Goal: Obtain resource: Download file/media

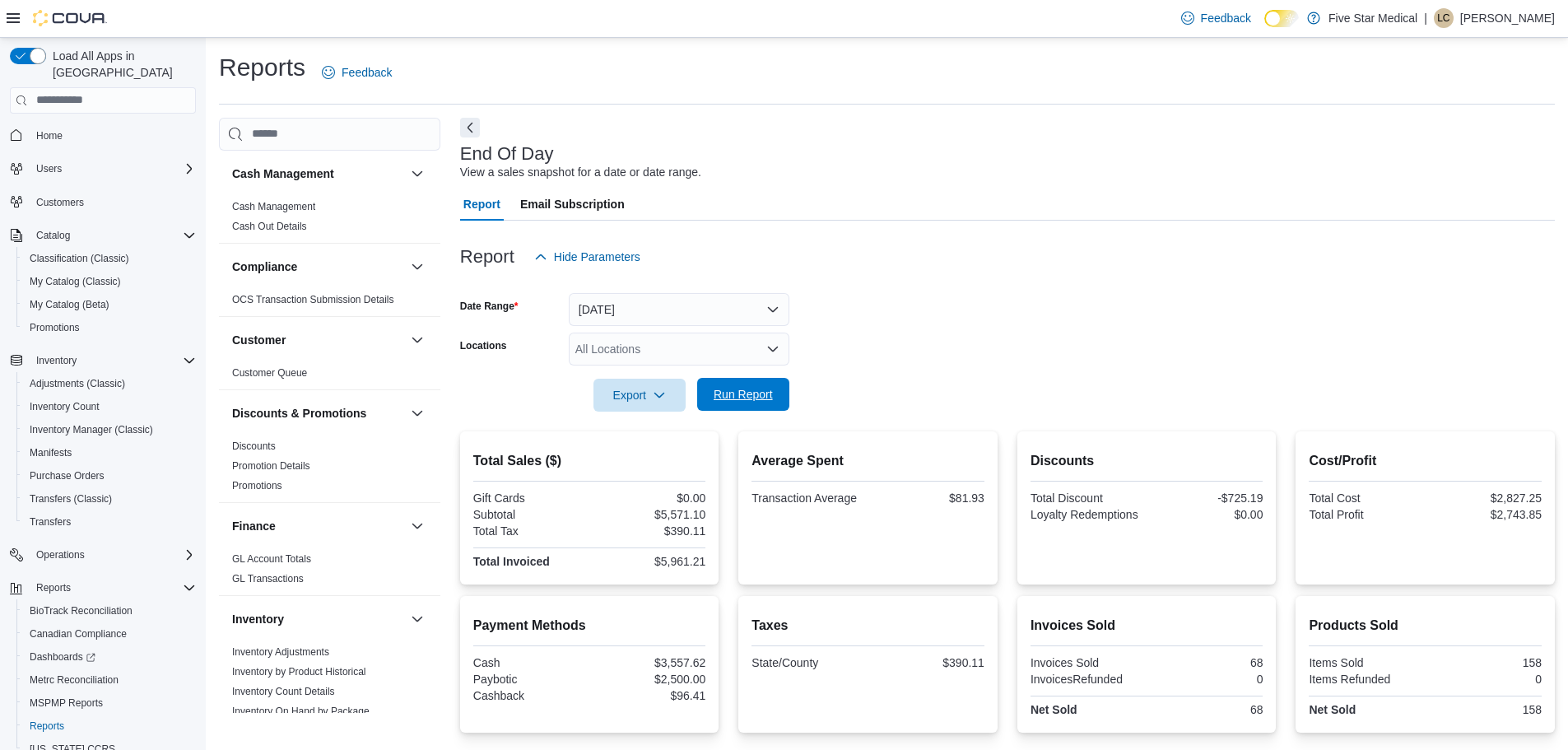
click at [753, 393] on span "Run Report" at bounding box center [742, 394] width 59 height 16
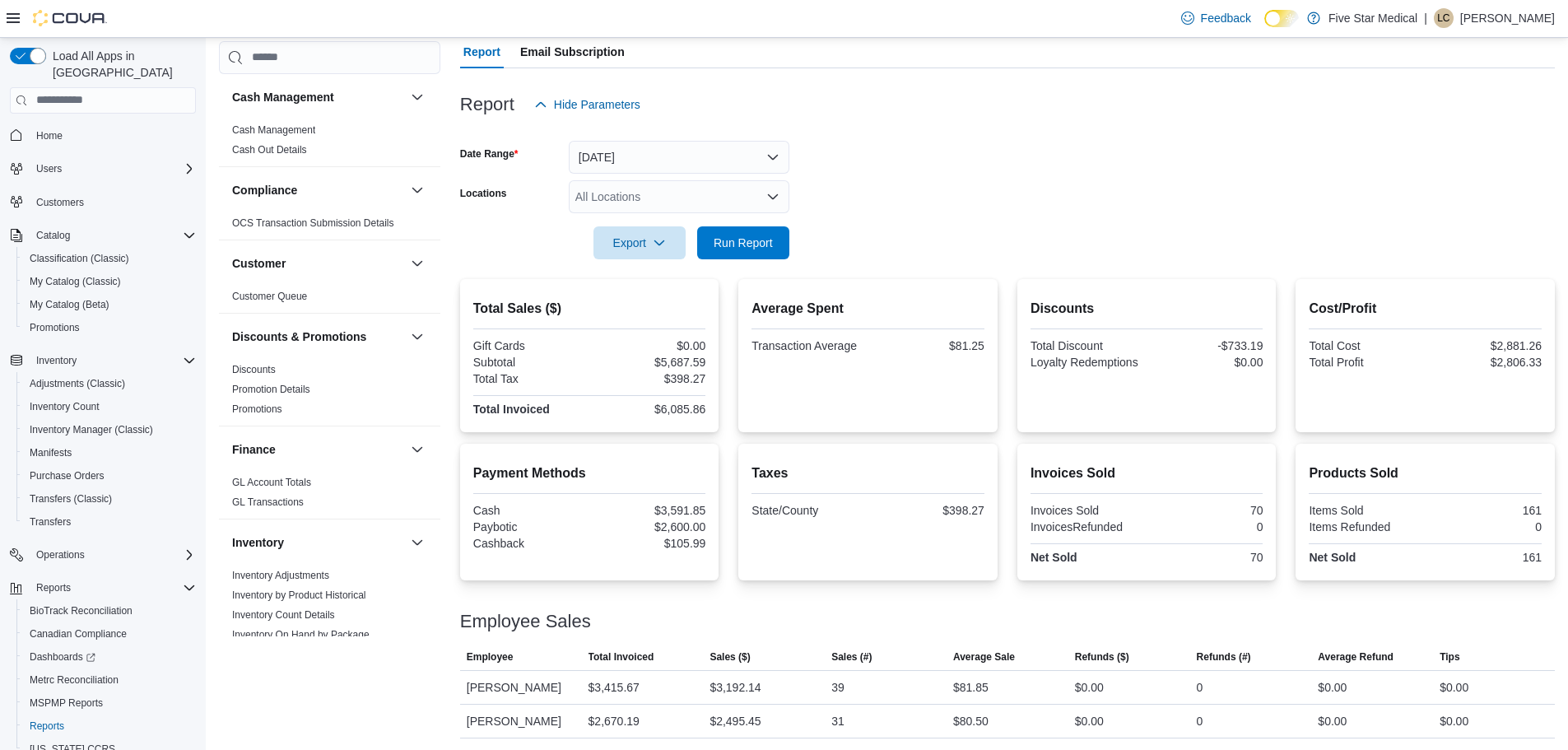
scroll to position [154, 0]
click at [738, 243] on span "Run Report" at bounding box center [742, 240] width 59 height 16
click at [1152, 159] on form "Date Range [DATE] Locations All Locations Export Run Report" at bounding box center [1008, 189] width 1095 height 139
click at [730, 246] on span "Run Report" at bounding box center [742, 240] width 59 height 16
click at [641, 240] on span "Export" at bounding box center [640, 240] width 73 height 33
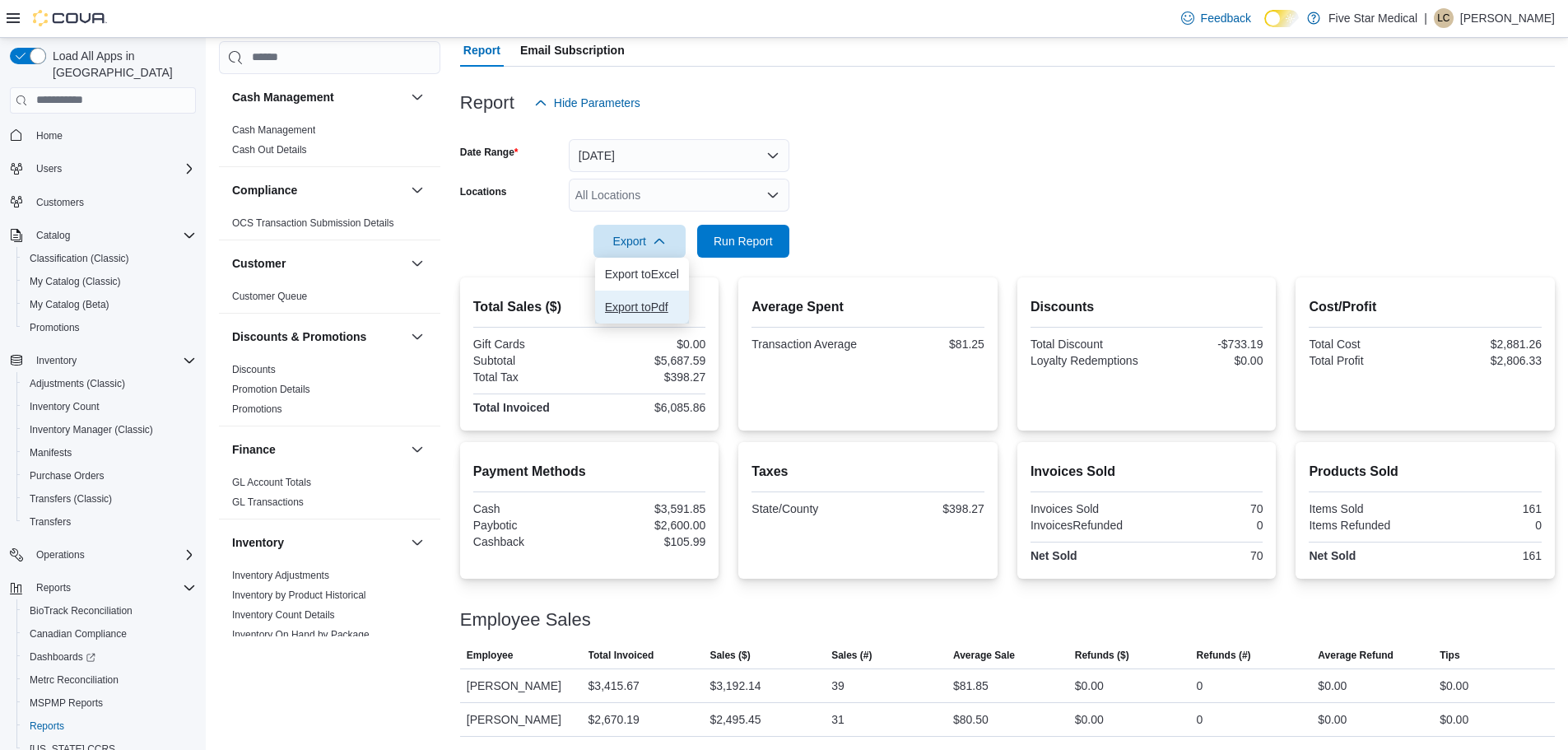
click at [635, 301] on span "Export to Pdf" at bounding box center [642, 307] width 74 height 14
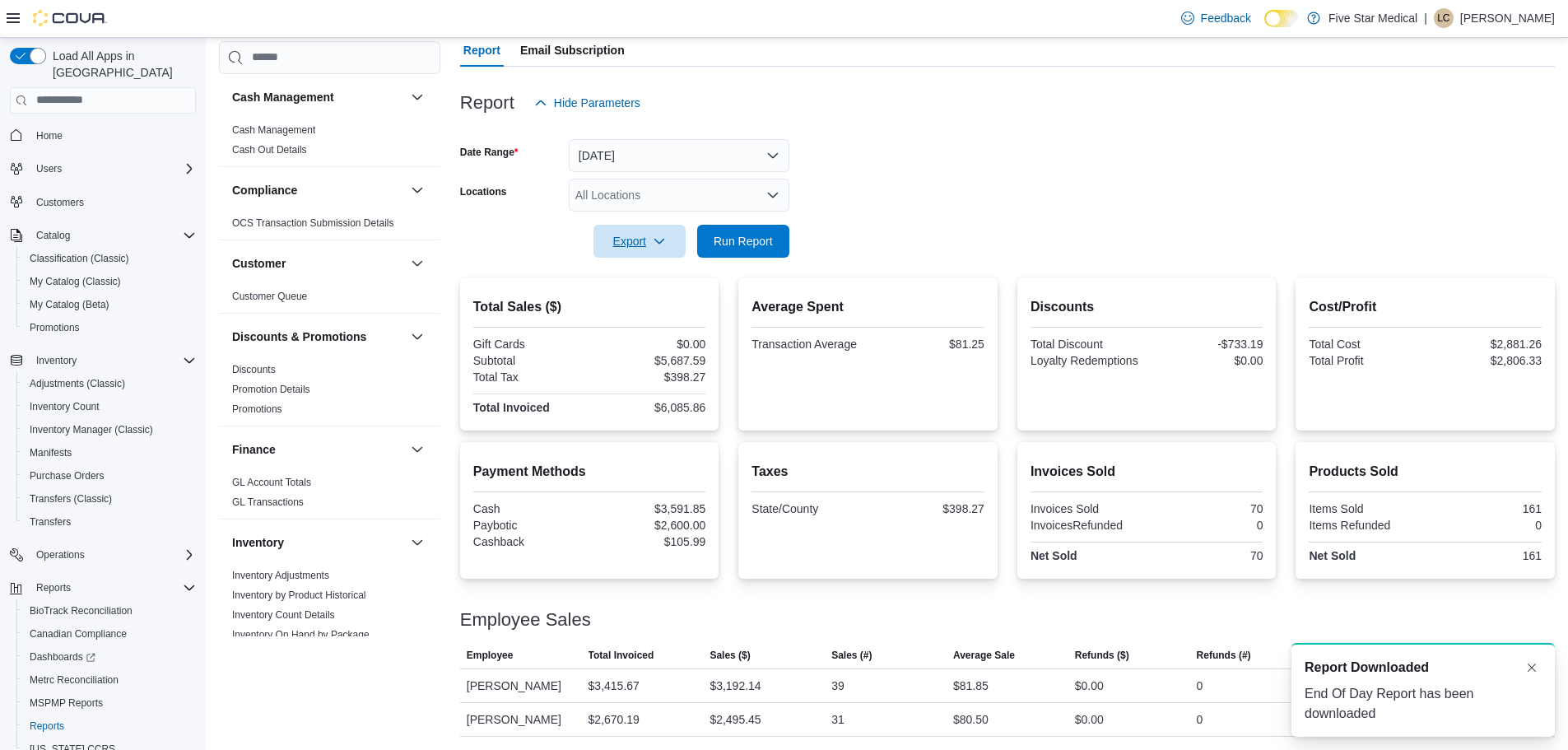
scroll to position [0, 0]
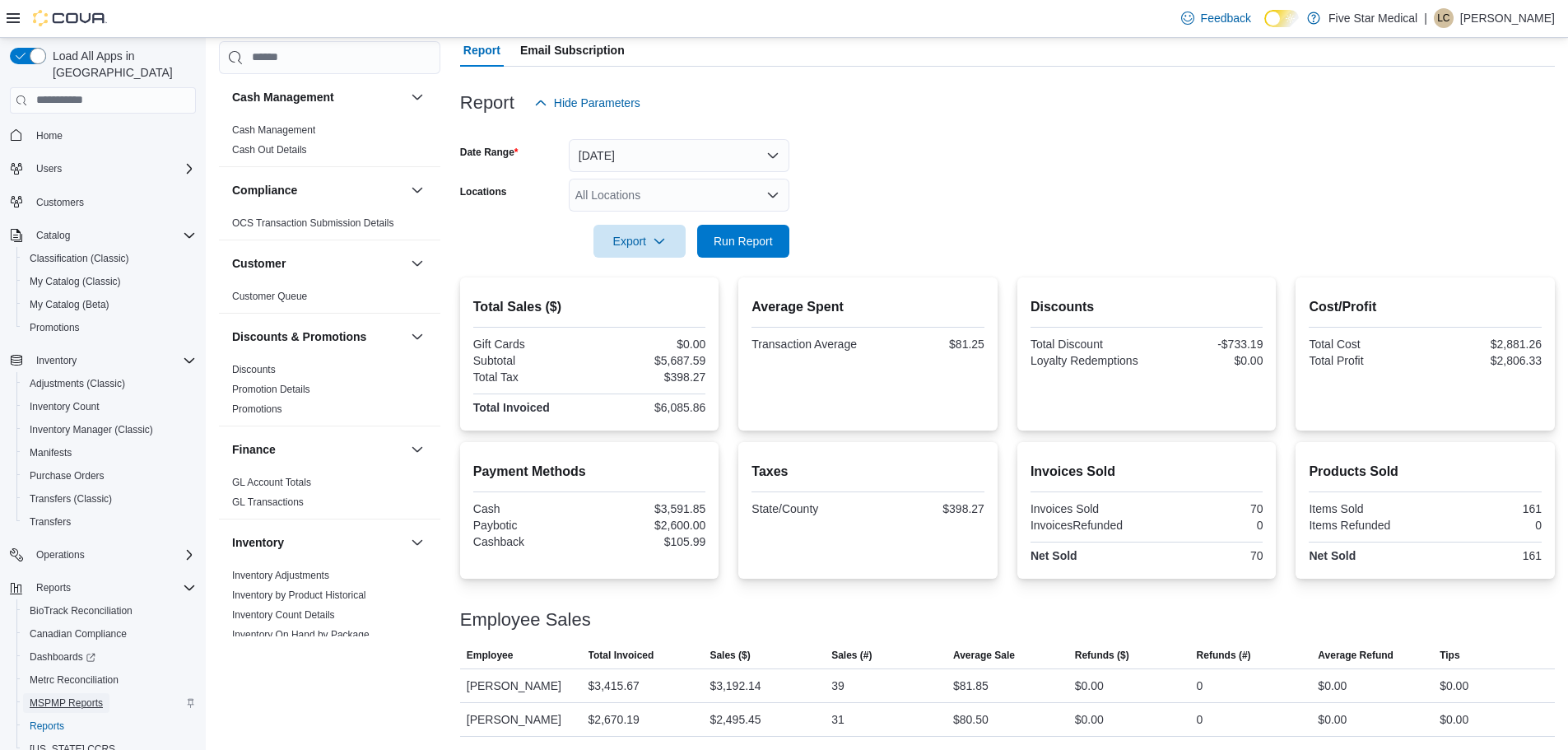
click at [69, 696] on span "MSPMP Reports" at bounding box center [66, 703] width 73 height 14
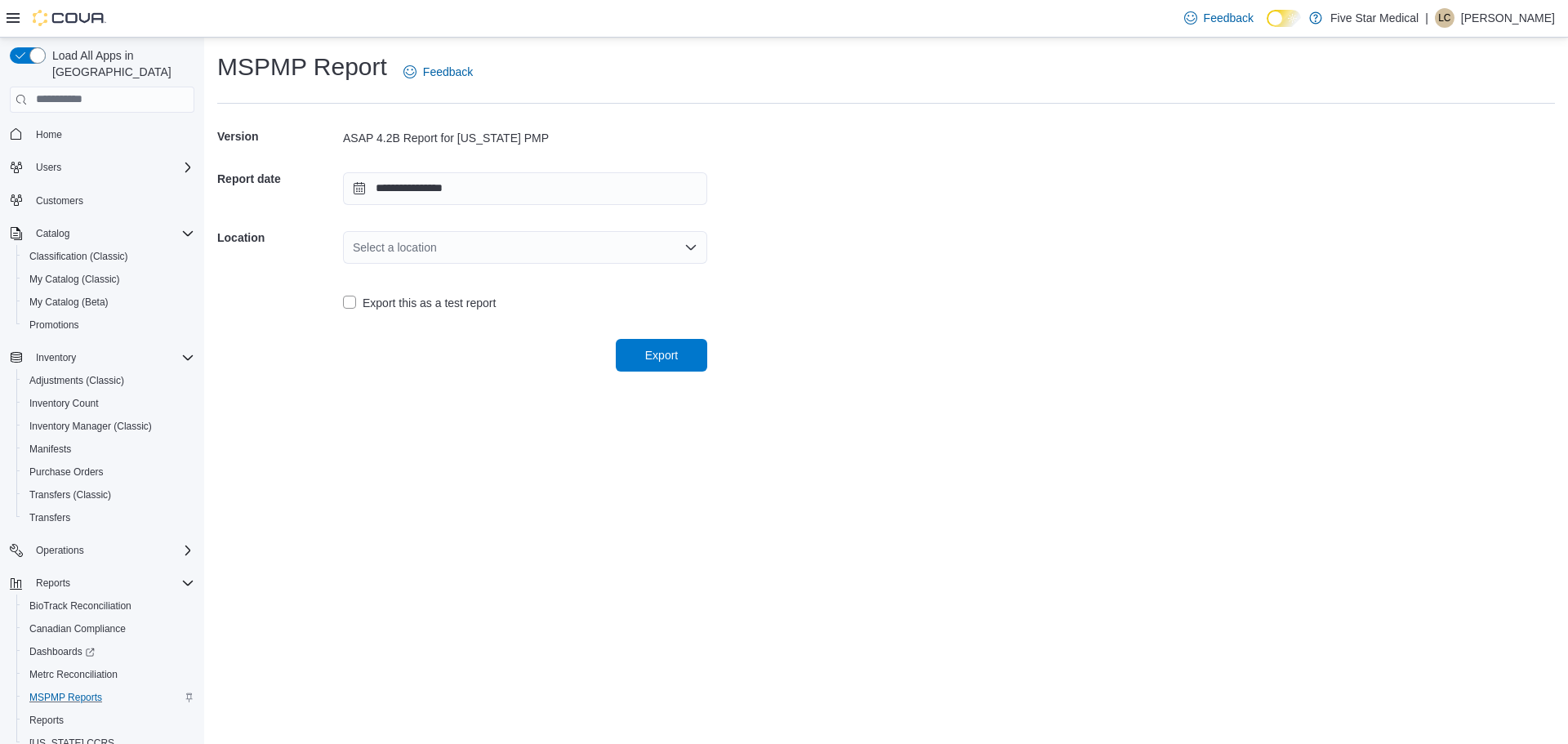
click at [690, 247] on icon "Open list of options" at bounding box center [691, 247] width 13 height 13
click at [443, 297] on span "409 [PERSON_NAME] Dr" at bounding box center [534, 299] width 325 height 16
click at [683, 366] on span "Export" at bounding box center [662, 354] width 72 height 32
